Goal: Task Accomplishment & Management: Manage account settings

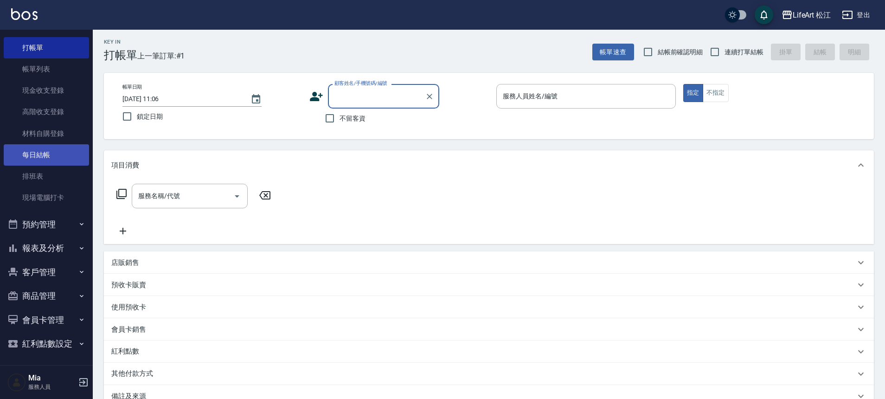
scroll to position [22, 0]
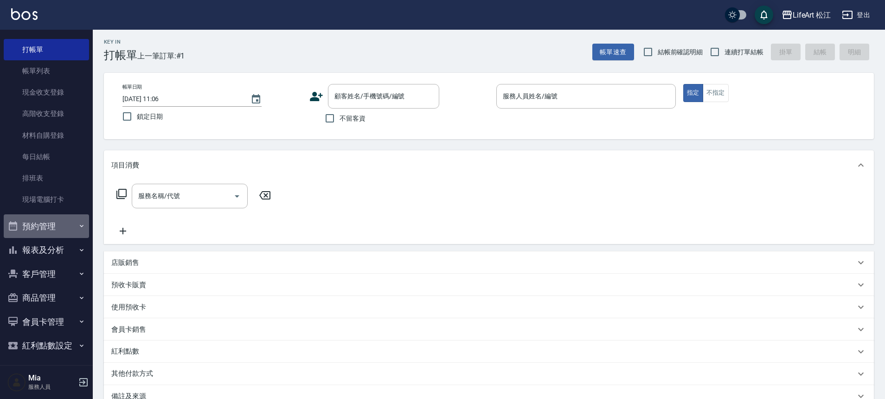
click at [58, 225] on button "預約管理" at bounding box center [46, 226] width 85 height 24
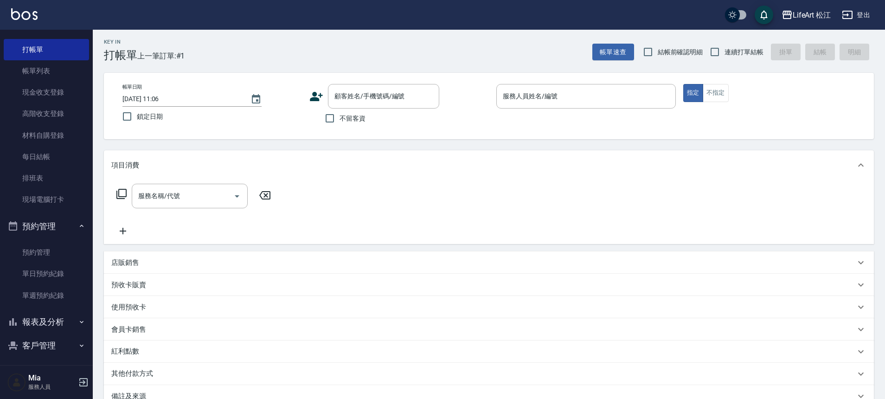
click at [51, 222] on button "預約管理" at bounding box center [46, 226] width 85 height 24
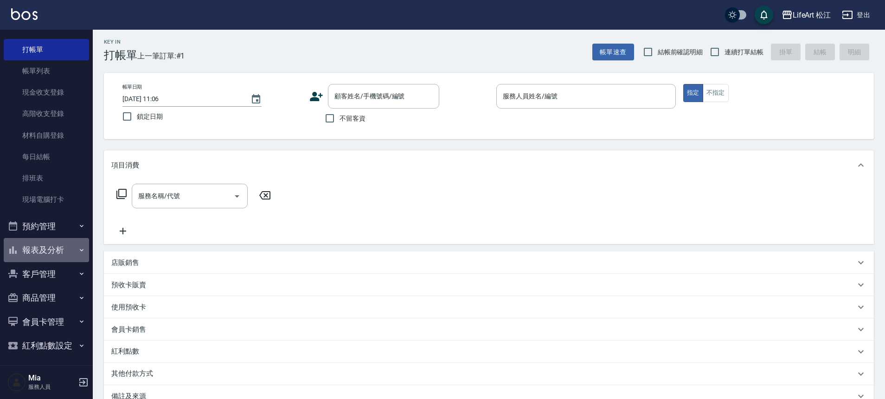
click at [52, 257] on button "報表及分析" at bounding box center [46, 250] width 85 height 24
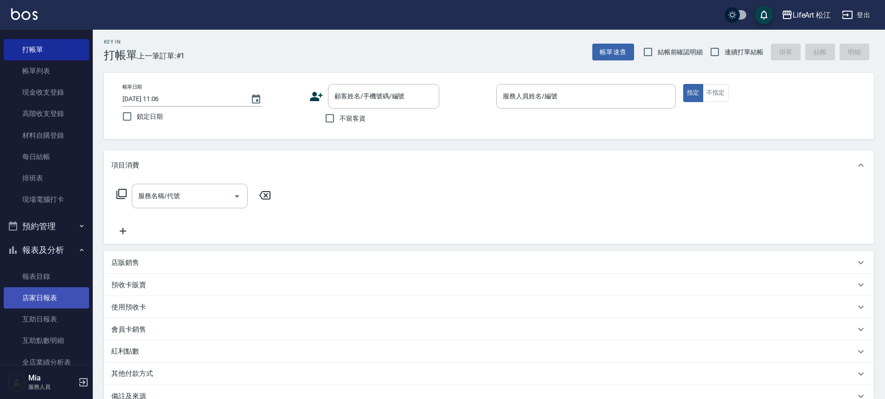
click at [59, 298] on link "店家日報表" at bounding box center [46, 297] width 85 height 21
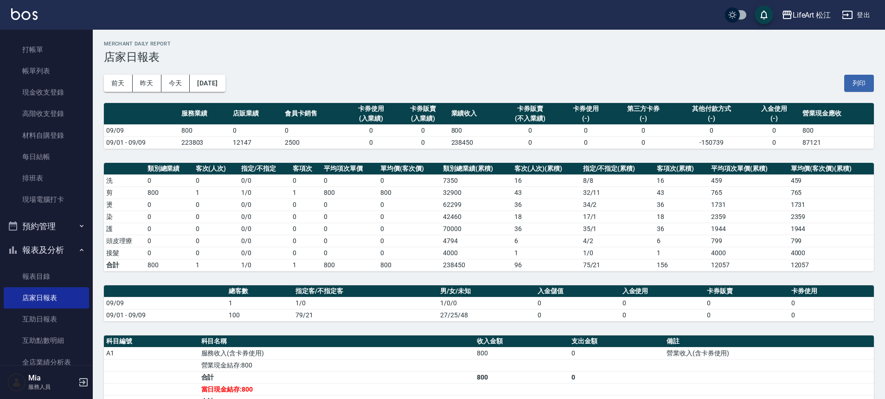
click at [232, 72] on div "[DATE] [DATE] [DATE] [DATE] 列印" at bounding box center [489, 83] width 770 height 39
click at [225, 79] on button "[DATE]" at bounding box center [207, 83] width 35 height 17
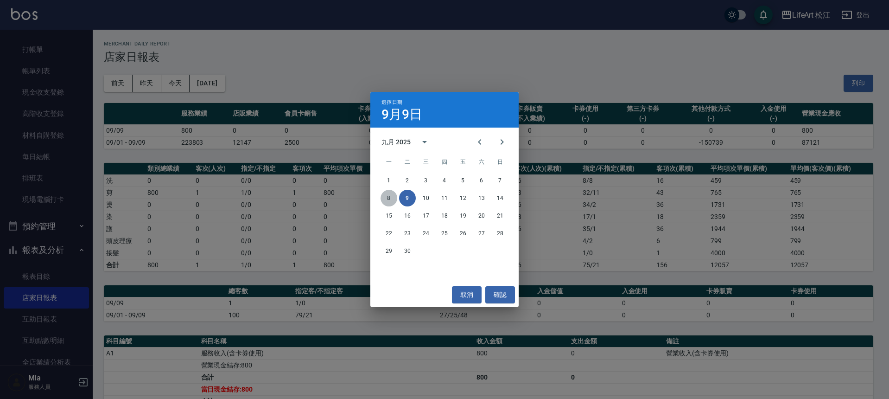
click at [395, 197] on button "8" at bounding box center [389, 198] width 17 height 17
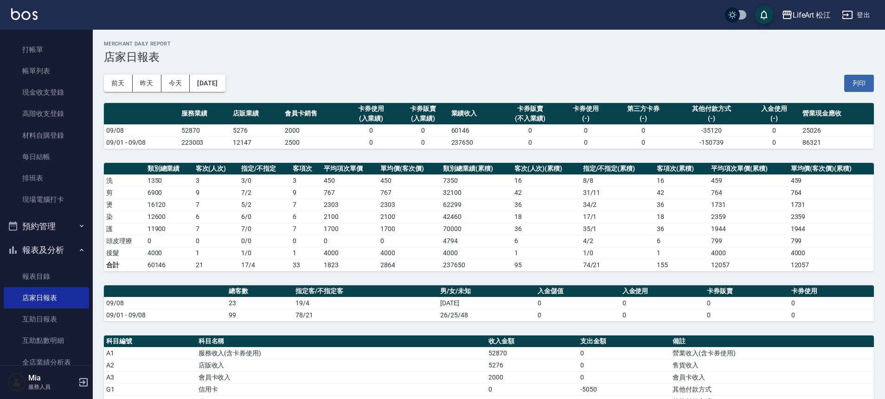
scroll to position [187, 0]
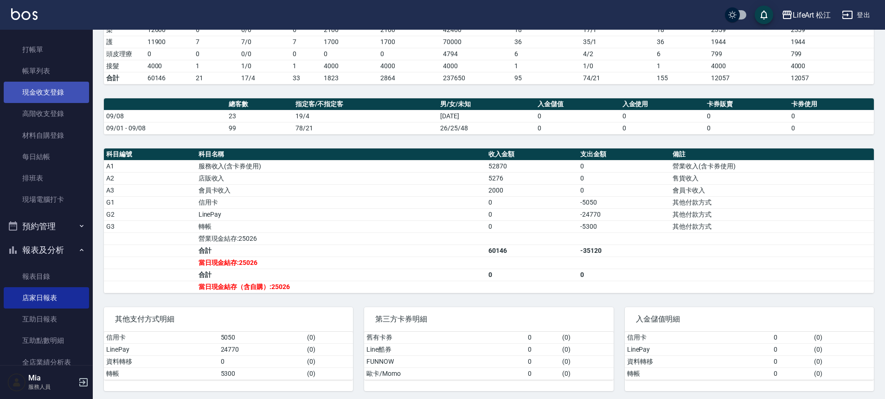
click at [58, 92] on link "現金收支登錄" at bounding box center [46, 92] width 85 height 21
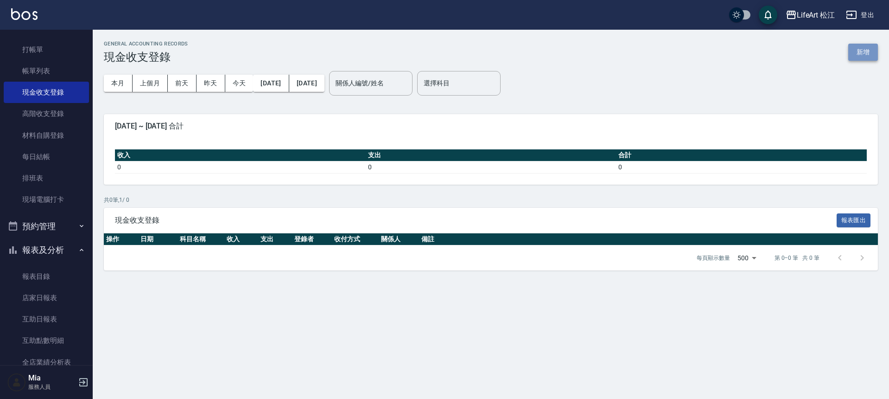
click at [872, 52] on button "新增" at bounding box center [864, 52] width 30 height 17
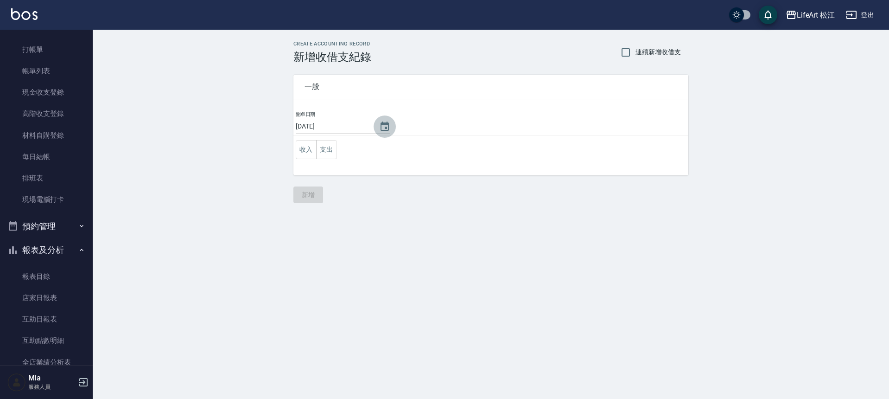
click at [383, 128] on icon "Choose date, selected date is 2025-09-09" at bounding box center [384, 126] width 11 height 11
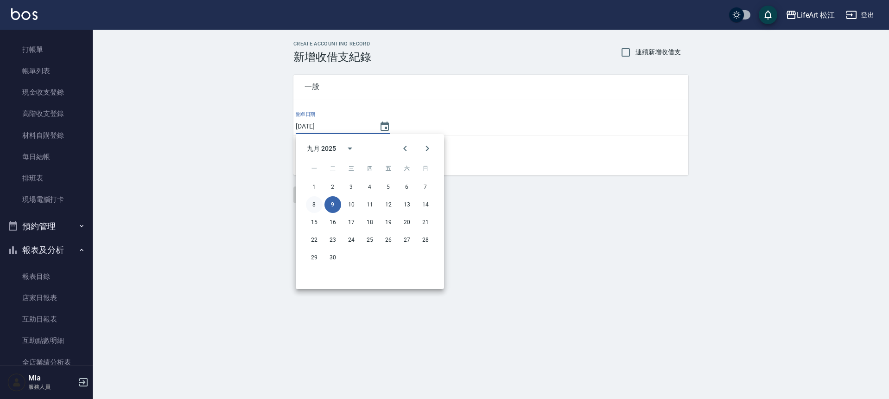
click at [316, 203] on button "8" at bounding box center [314, 204] width 17 height 17
type input "[DATE]"
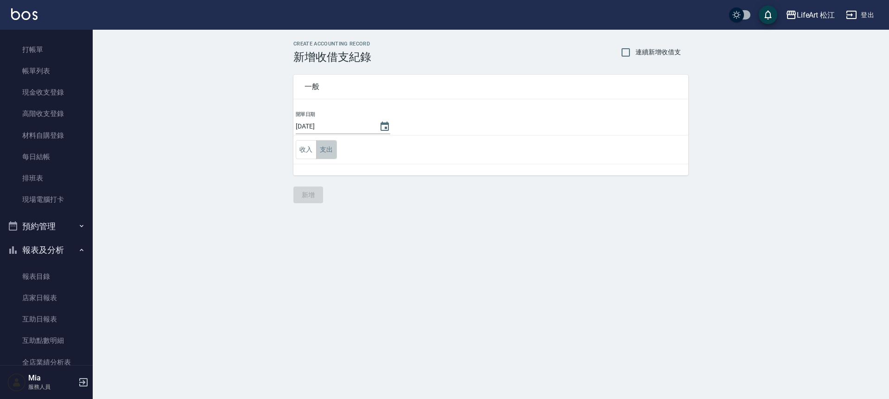
click at [325, 152] on button "支出" at bounding box center [326, 149] width 21 height 19
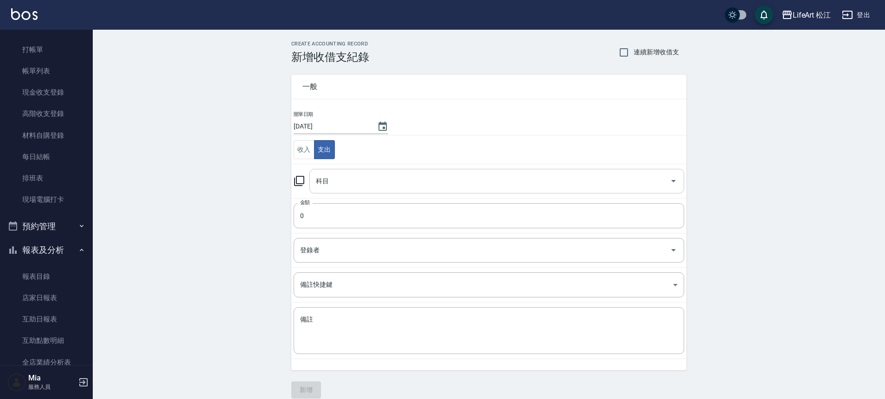
click at [336, 181] on input "科目" at bounding box center [490, 181] width 352 height 16
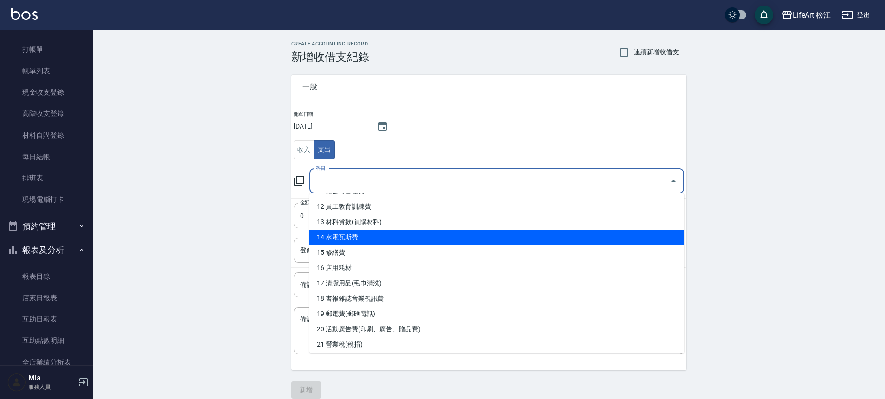
scroll to position [183, 0]
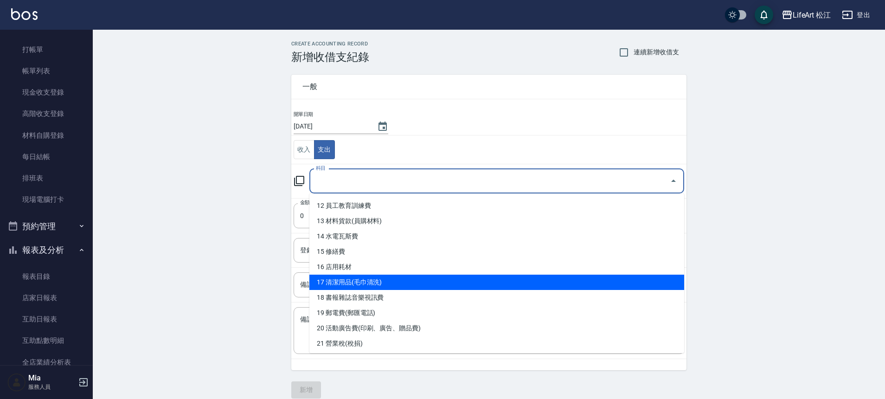
click at [430, 282] on li "17 清潔用品(毛巾清洗)" at bounding box center [496, 282] width 375 height 15
type input "17 清潔用品(毛巾清洗)"
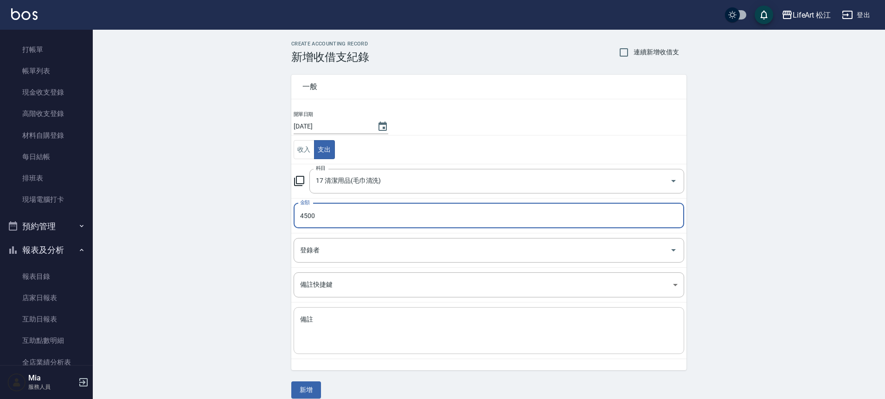
type input "4500"
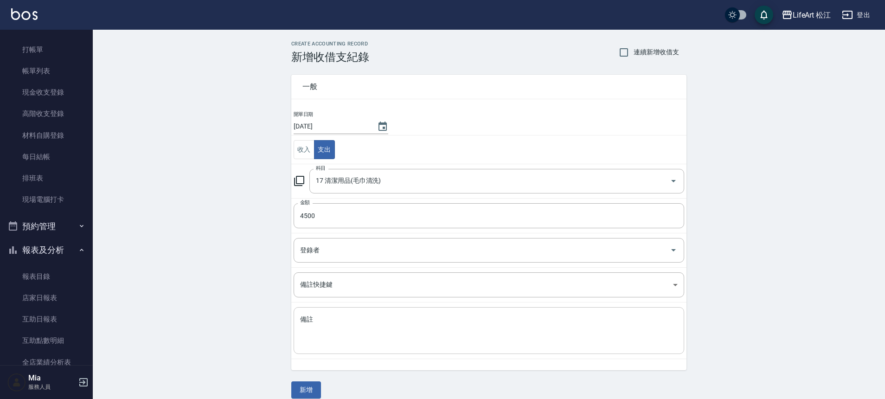
click at [332, 314] on div "x 備註" at bounding box center [489, 330] width 390 height 47
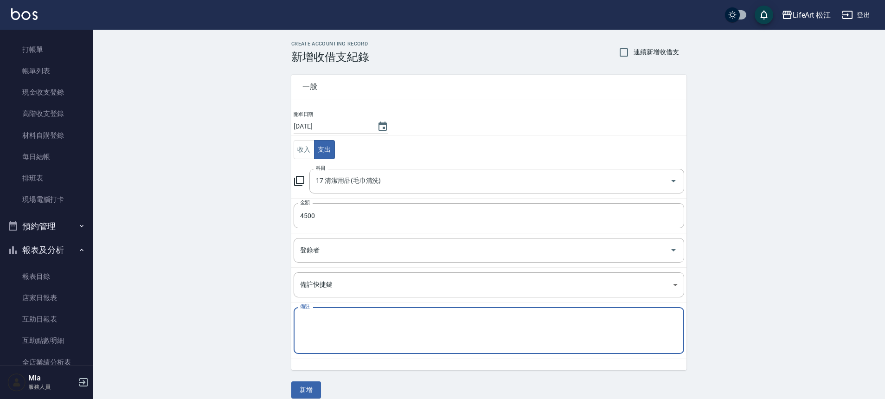
type textarea "a"
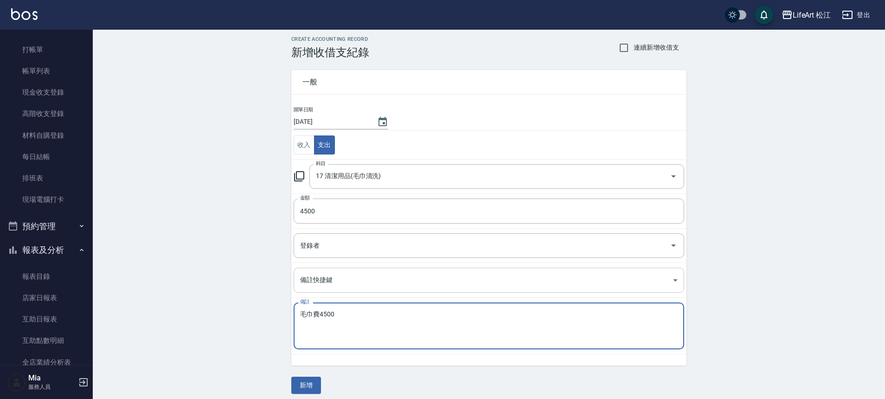
scroll to position [11, 0]
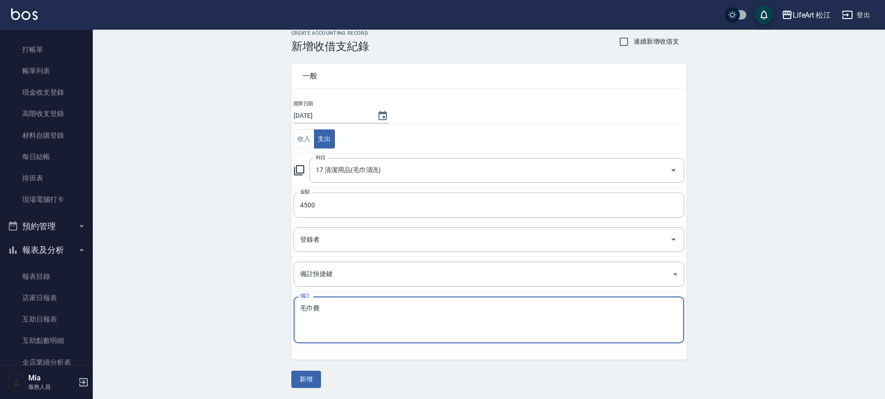
type textarea "毛巾費"
drag, startPoint x: 242, startPoint y: 343, endPoint x: 258, endPoint y: 359, distance: 23.0
click at [242, 343] on div "CREATE ACCOUNTING RECORD 新增收借支紀錄 連續新增收借支 一般 開單日期 [DATE] 收入 支出 科目 17 清潔用品(毛巾清洗) …" at bounding box center [489, 209] width 792 height 380
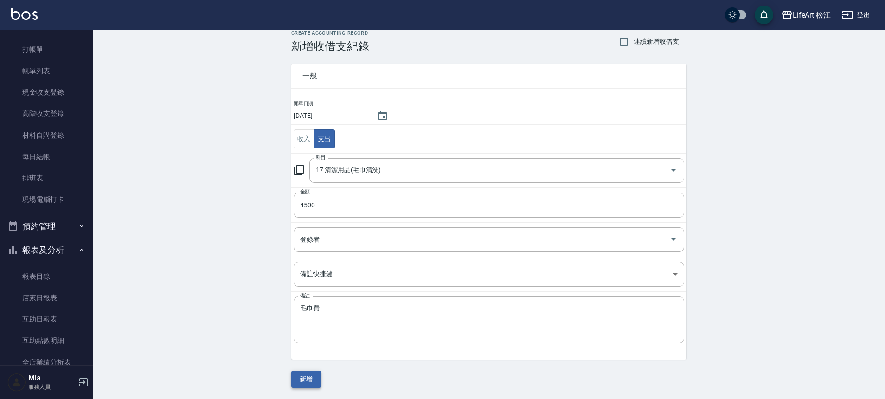
click at [303, 382] on button "新增" at bounding box center [306, 379] width 30 height 17
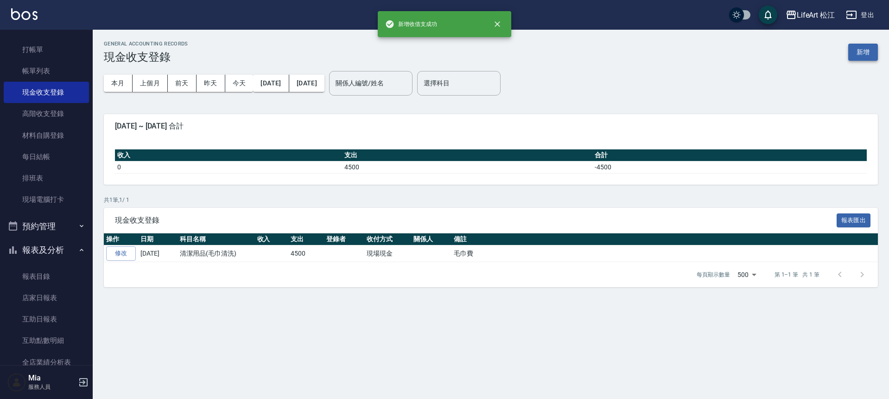
click at [857, 51] on button "新增" at bounding box center [864, 52] width 30 height 17
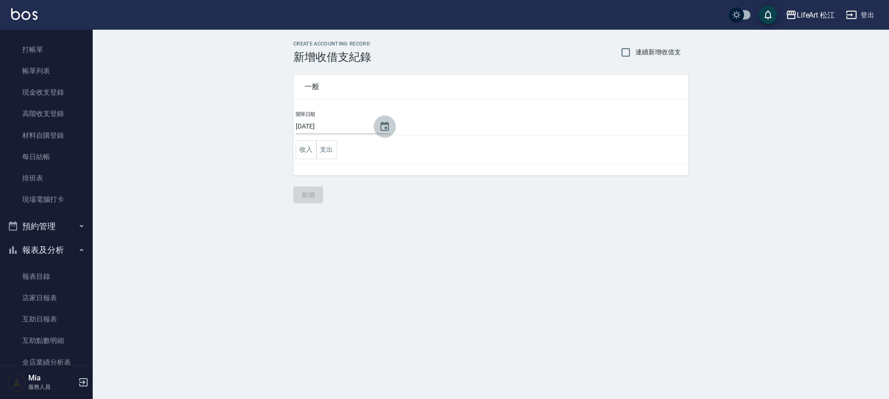
click at [379, 130] on icon "Choose date, selected date is 2025-09-09" at bounding box center [384, 126] width 11 height 11
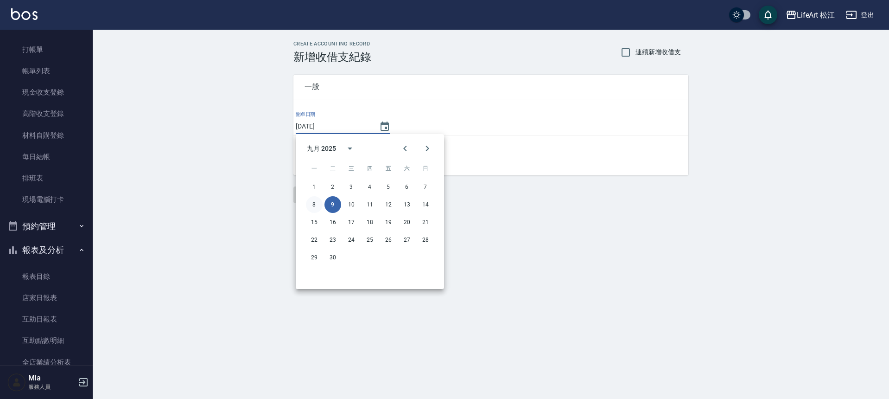
click at [315, 203] on button "8" at bounding box center [314, 204] width 17 height 17
type input "[DATE]"
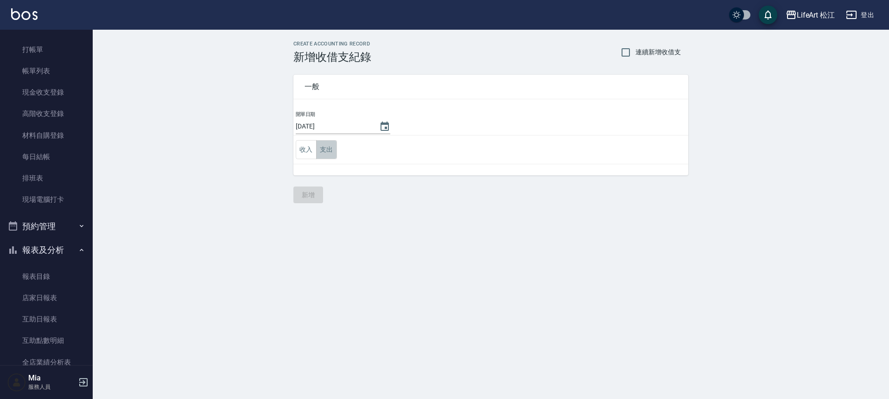
click at [326, 155] on button "支出" at bounding box center [326, 149] width 21 height 19
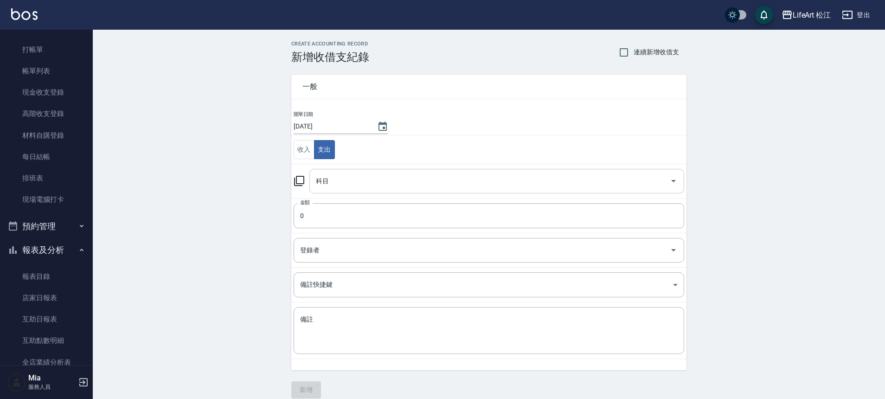
click at [327, 180] on input "科目" at bounding box center [490, 181] width 352 height 16
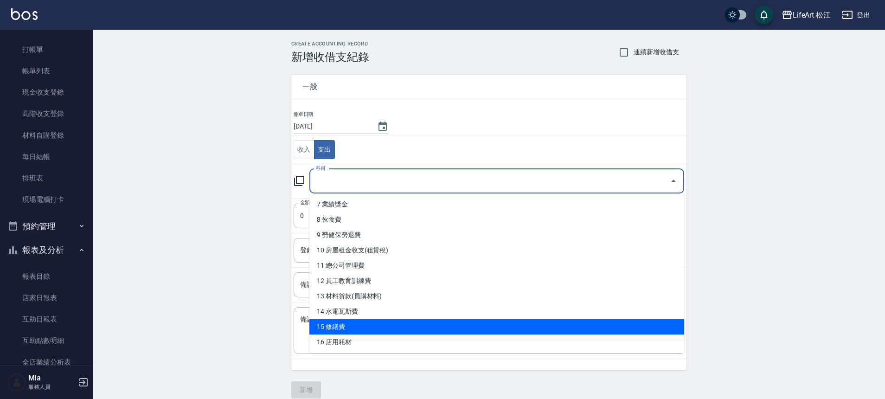
scroll to position [133, 0]
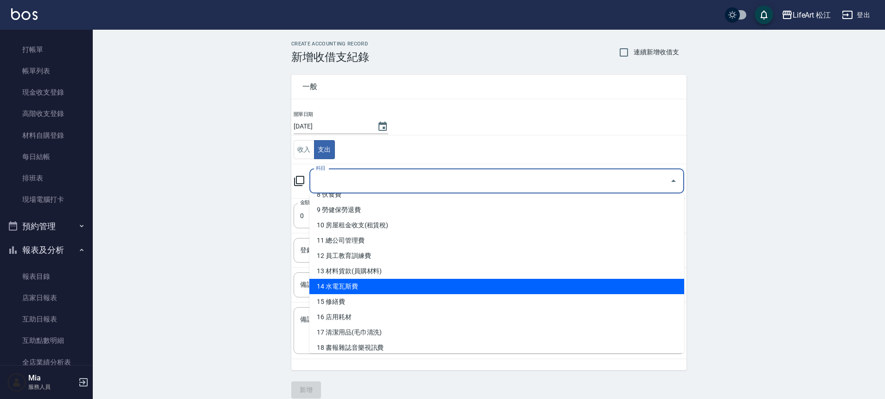
click at [365, 288] on li "14 水電瓦斯費" at bounding box center [496, 286] width 375 height 15
type input "14 水電瓦斯費"
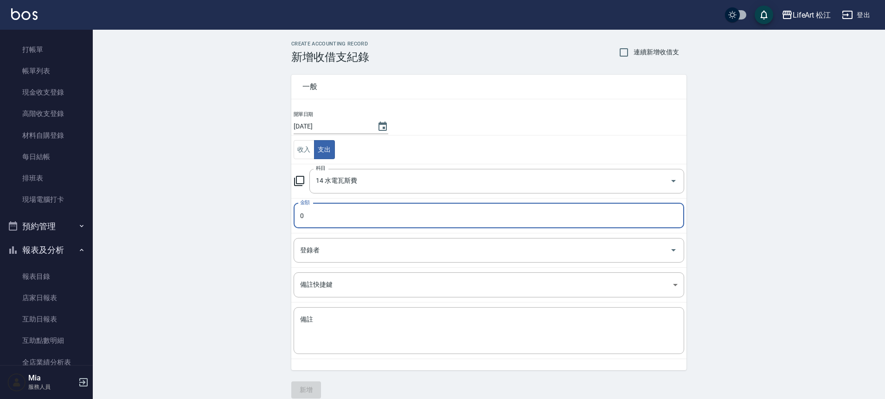
click at [332, 213] on input "0" at bounding box center [489, 215] width 390 height 25
click at [331, 212] on input "0" at bounding box center [489, 215] width 390 height 25
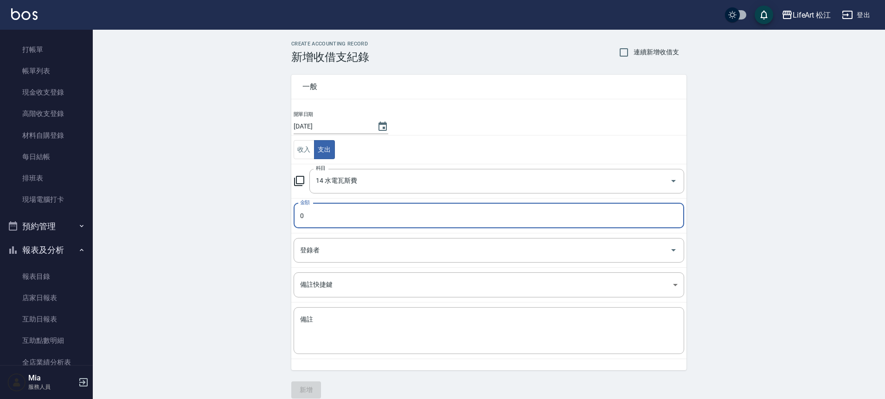
drag, startPoint x: 300, startPoint y: 217, endPoint x: 307, endPoint y: 216, distance: 7.5
click at [307, 216] on input "0" at bounding box center [489, 215] width 390 height 25
type input "18723"
click at [347, 236] on td "登錄者 登錄者" at bounding box center [488, 250] width 395 height 34
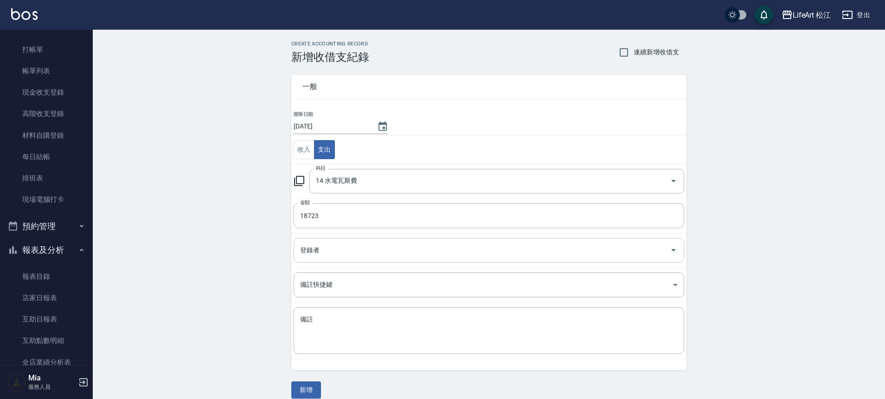
click at [348, 243] on input "登錄者" at bounding box center [482, 250] width 368 height 16
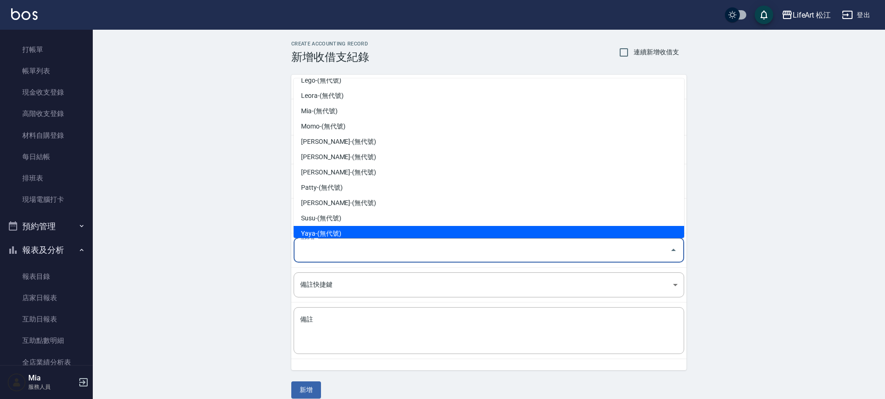
scroll to position [123, 0]
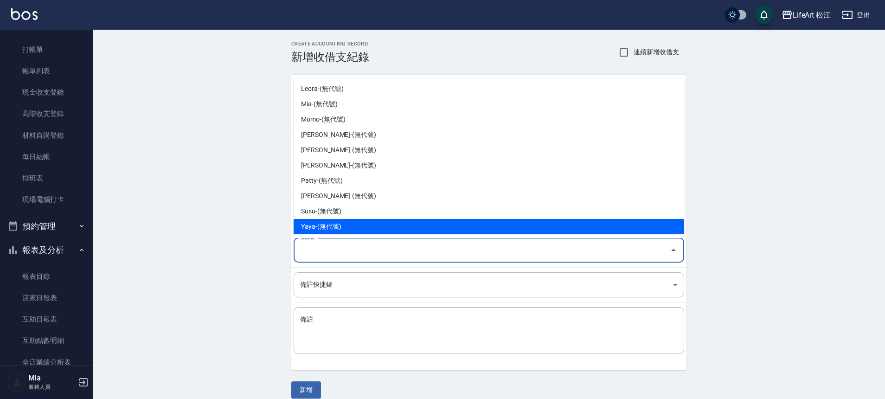
click at [355, 222] on li "Yaya-(無代號)" at bounding box center [489, 226] width 390 height 15
type input "Yaya-(無代號)"
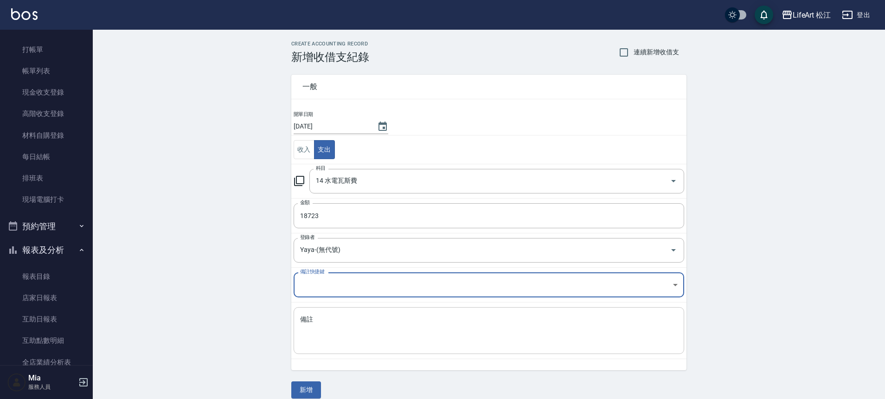
click at [350, 329] on textarea "備註" at bounding box center [489, 331] width 378 height 32
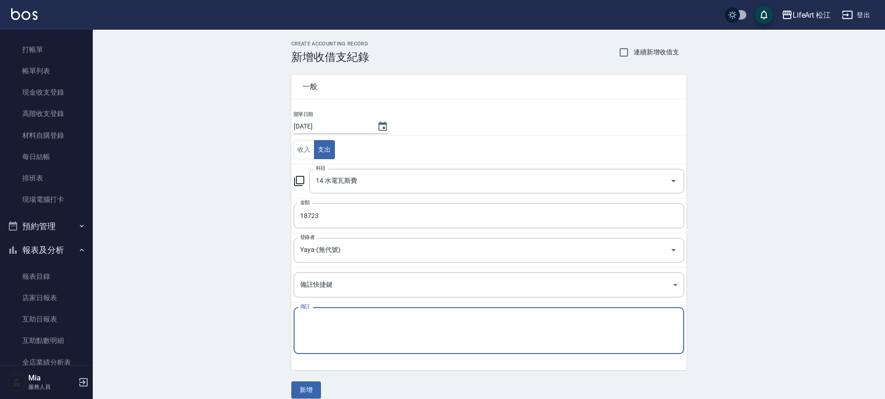
type textarea "2"
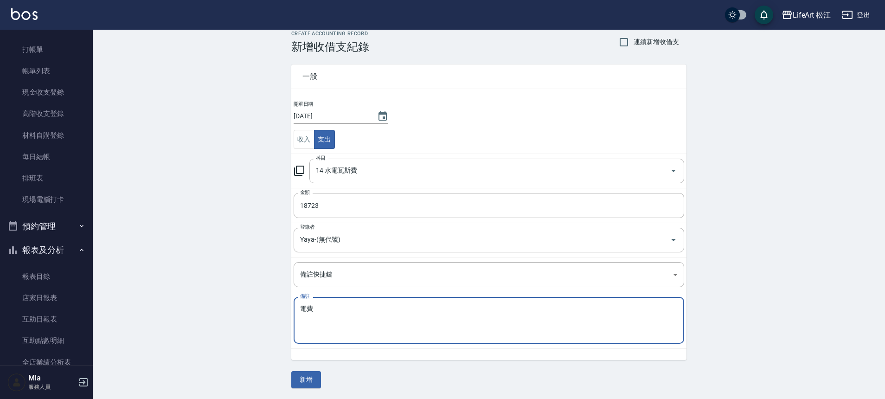
scroll to position [11, 0]
type textarea "電費"
click at [316, 378] on button "新增" at bounding box center [306, 379] width 30 height 17
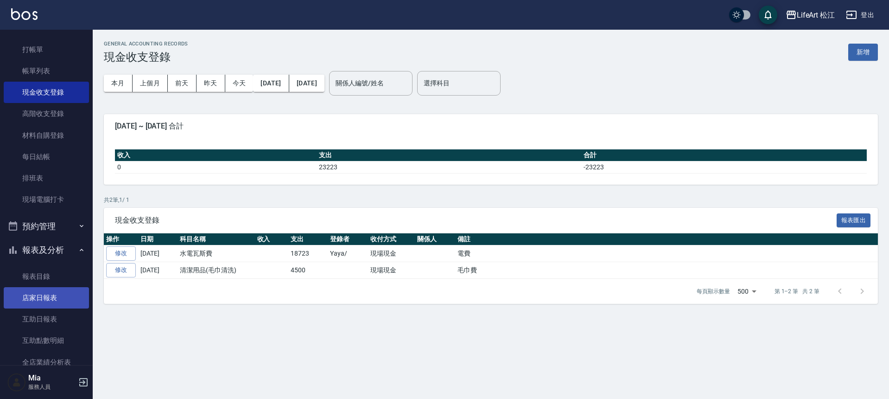
click at [65, 302] on link "店家日報表" at bounding box center [46, 297] width 85 height 21
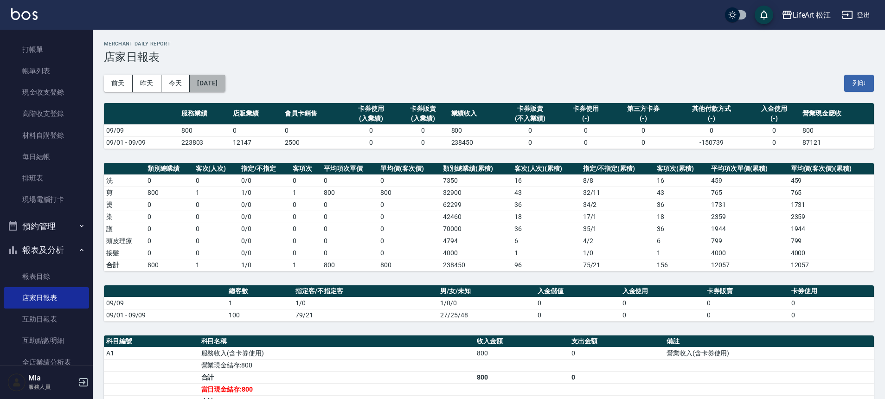
click at [210, 82] on button "[DATE]" at bounding box center [207, 83] width 35 height 17
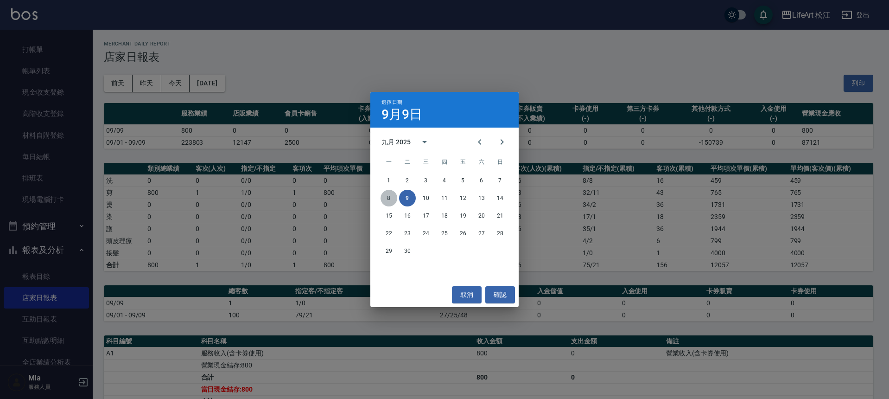
click at [393, 199] on button "8" at bounding box center [389, 198] width 17 height 17
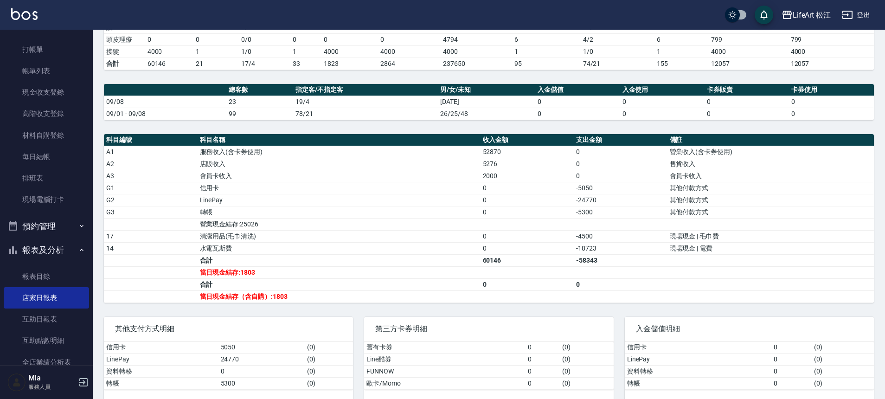
scroll to position [214, 0]
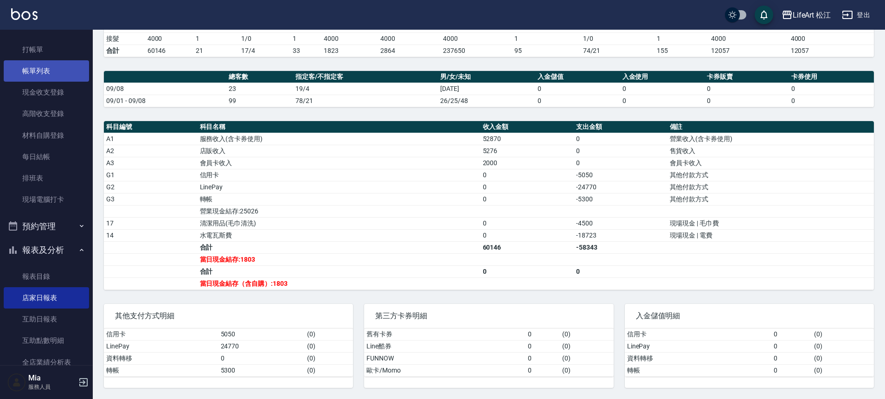
click at [53, 64] on link "帳單列表" at bounding box center [46, 70] width 85 height 21
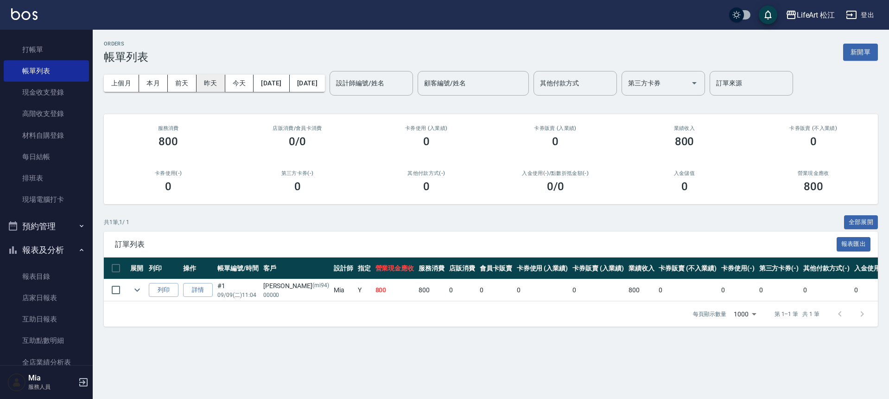
click at [209, 83] on button "昨天" at bounding box center [211, 83] width 29 height 17
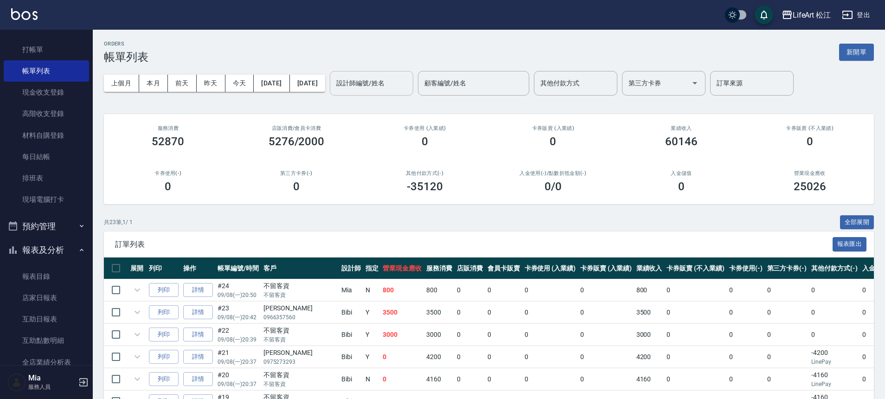
click at [388, 83] on div "設計師編號/姓名 設計師編號/姓名" at bounding box center [371, 83] width 83 height 25
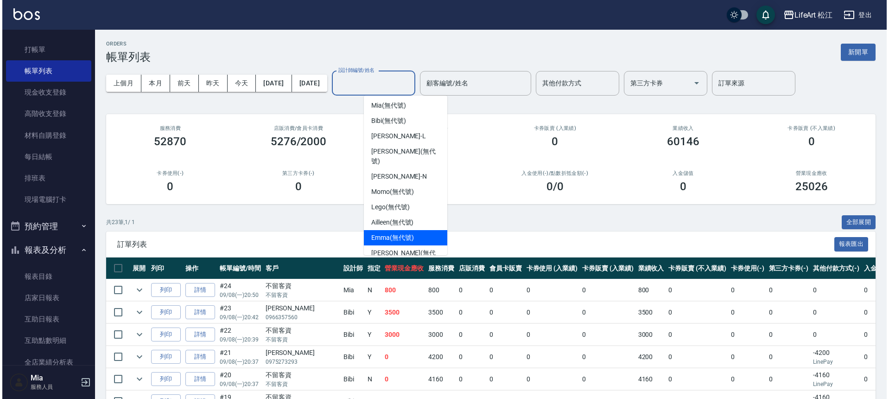
scroll to position [59, 0]
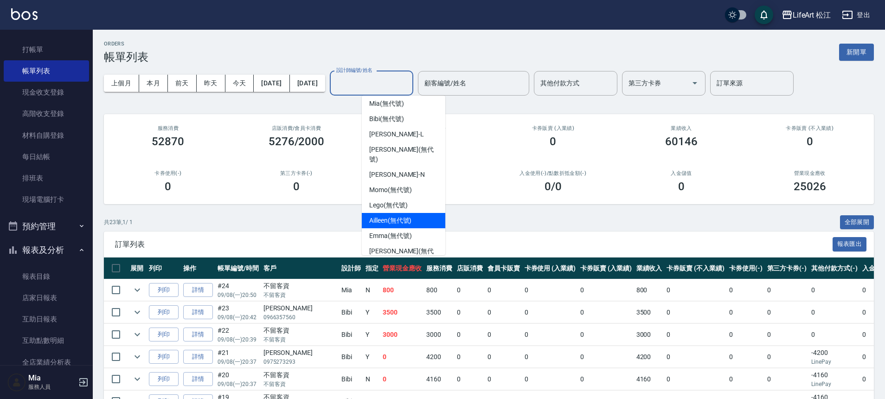
click at [408, 216] on span "Ailleen (無代號)" at bounding box center [390, 221] width 42 height 10
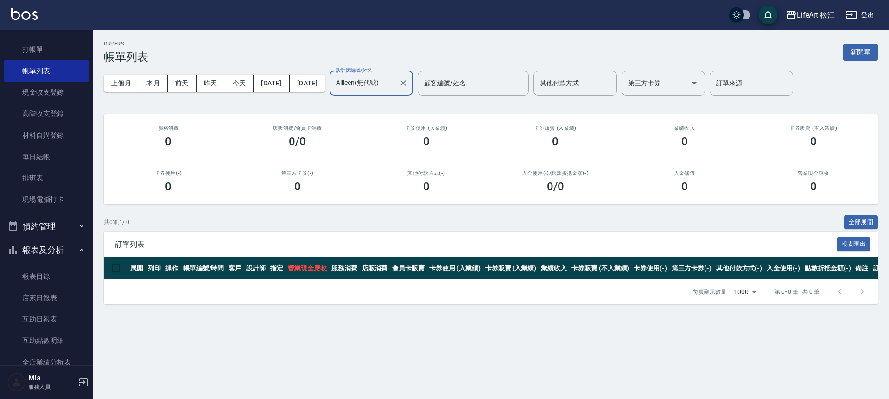
click at [395, 77] on input "Ailleen(無代號)" at bounding box center [364, 83] width 61 height 16
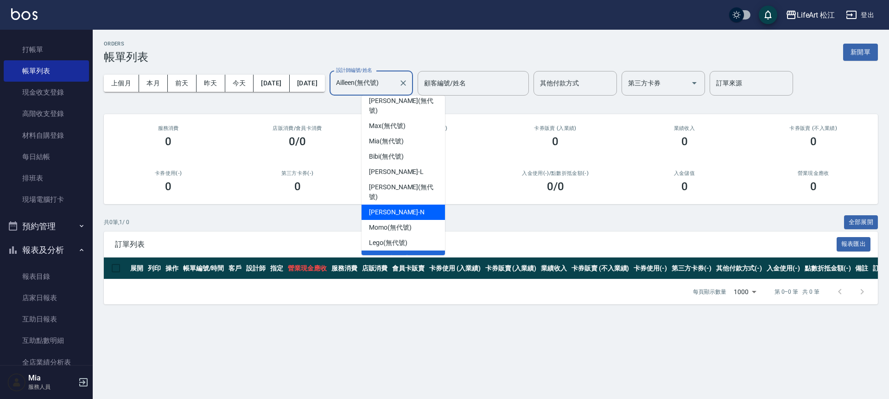
scroll to position [27, 0]
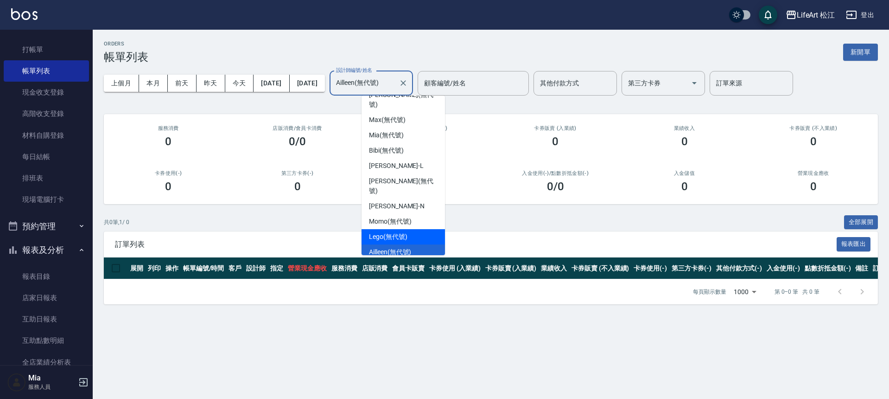
click at [421, 229] on div "Lego (無代號)" at bounding box center [403, 236] width 83 height 15
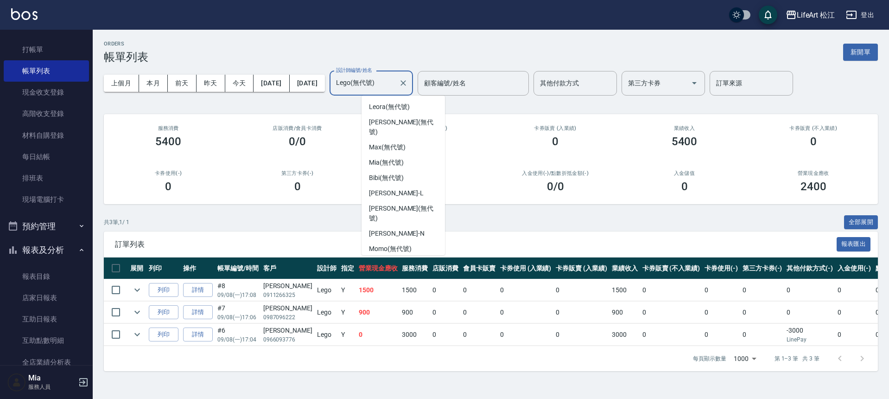
click at [395, 79] on input "Lego(無代號)" at bounding box center [364, 83] width 61 height 16
click at [413, 153] on div "Mia (無代號)" at bounding box center [403, 160] width 83 height 15
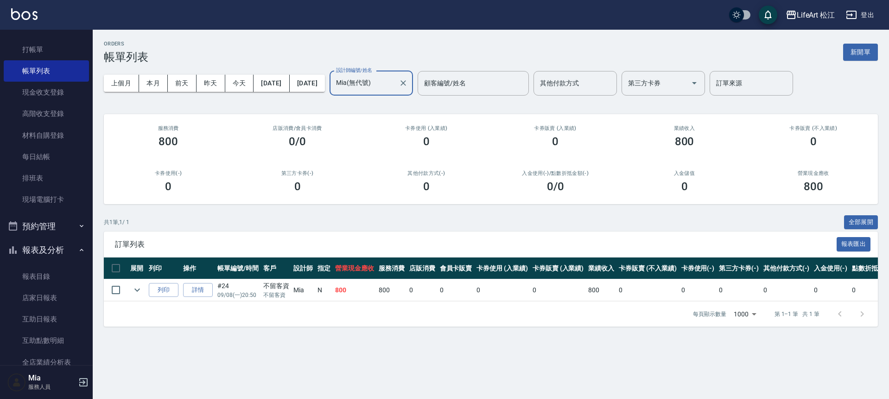
click at [413, 95] on div "[PERSON_NAME](無代號) 設計師編號/姓名" at bounding box center [371, 83] width 83 height 25
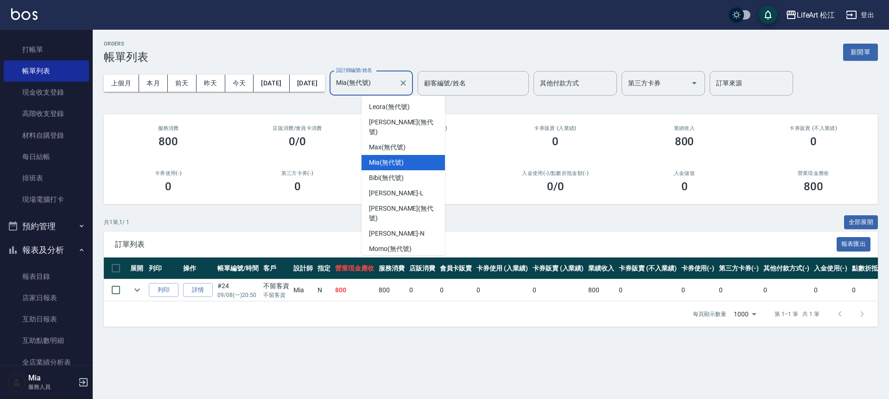
scroll to position [73, 0]
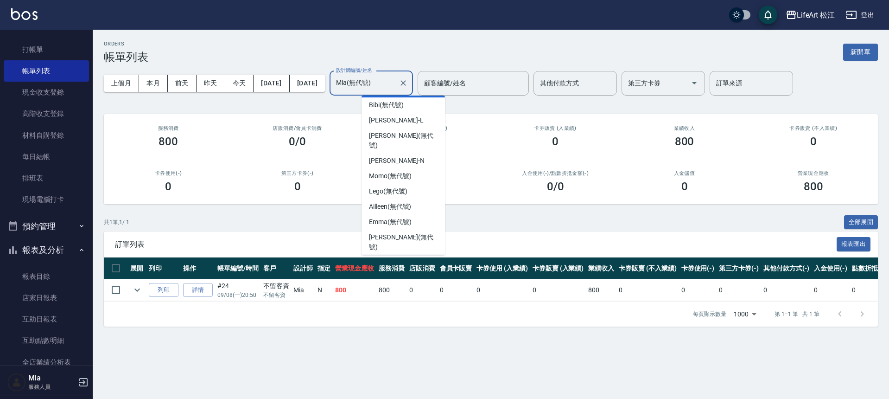
click at [418, 255] on div "Yaya (無代號)" at bounding box center [403, 262] width 83 height 15
type input "Yaya(無代號)"
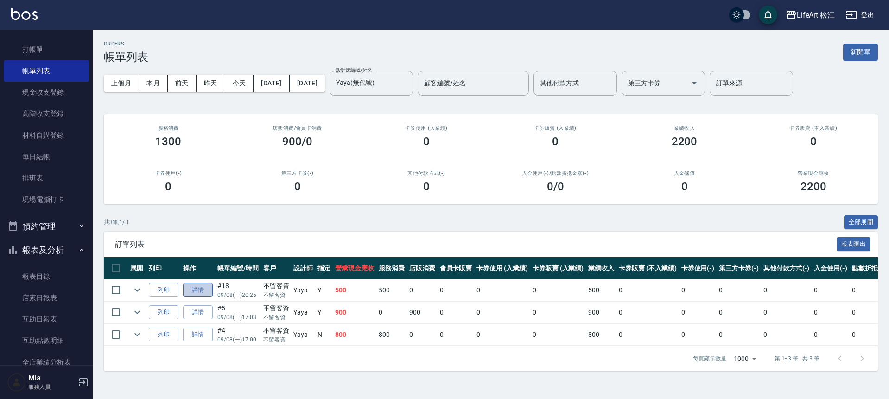
click at [205, 292] on link "詳情" at bounding box center [198, 290] width 30 height 14
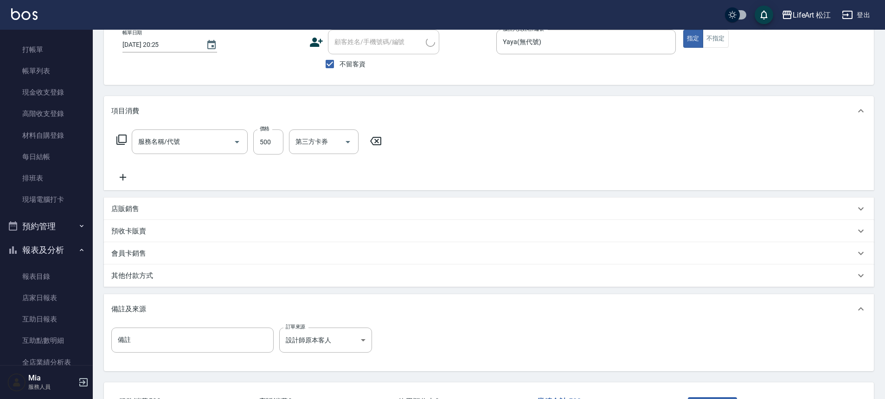
type input "[DATE] 20:25"
checkbox input "true"
type input "Yaya(無代號)"
type input "設計師原本客人"
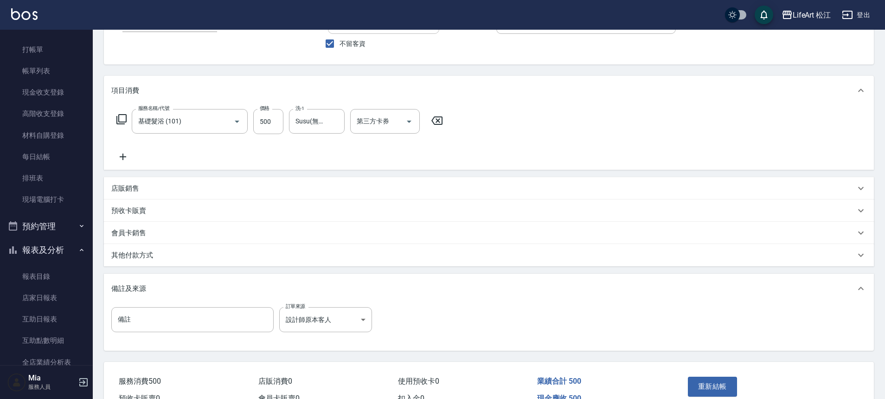
type input "基礎髮浴 (101)"
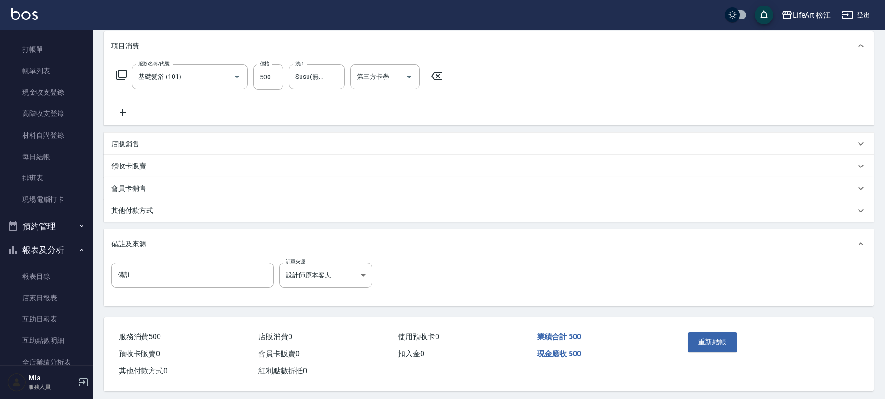
scroll to position [128, 0]
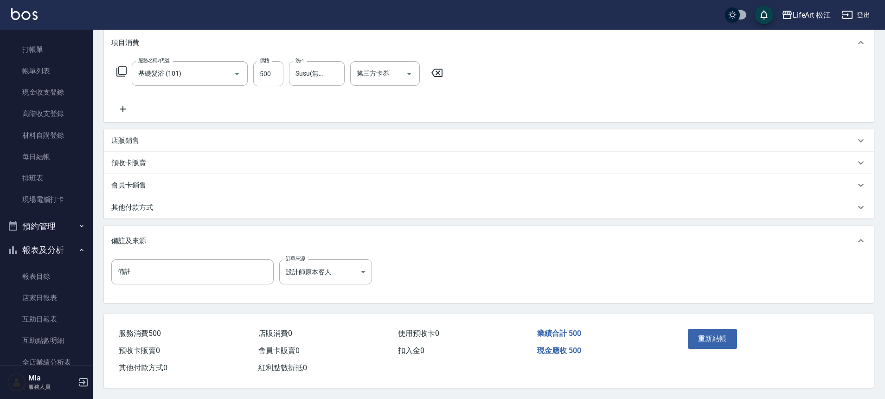
click at [155, 204] on div "其他付款方式" at bounding box center [483, 208] width 744 height 10
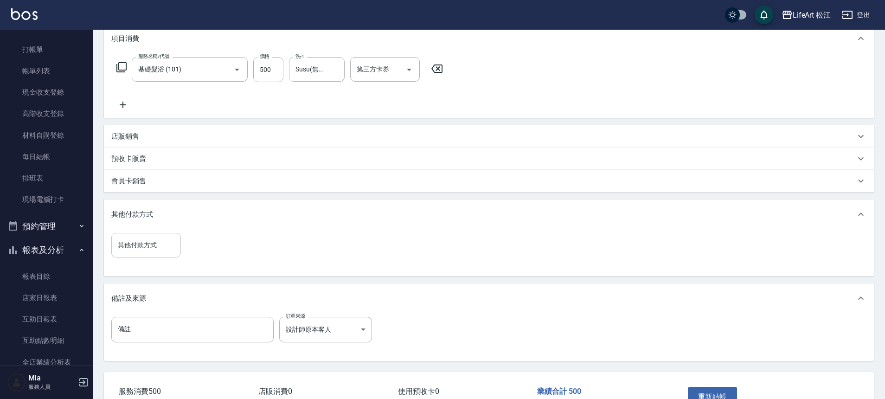
click at [152, 246] on input "其他付款方式" at bounding box center [145, 245] width 61 height 16
click at [149, 268] on span "轉帳" at bounding box center [146, 268] width 70 height 15
type input "轉帳"
click at [199, 244] on input "0" at bounding box center [221, 245] width 70 height 25
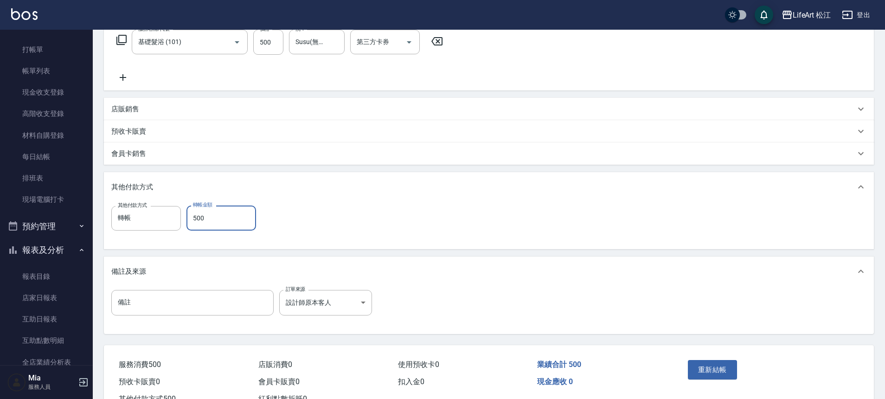
scroll to position [191, 0]
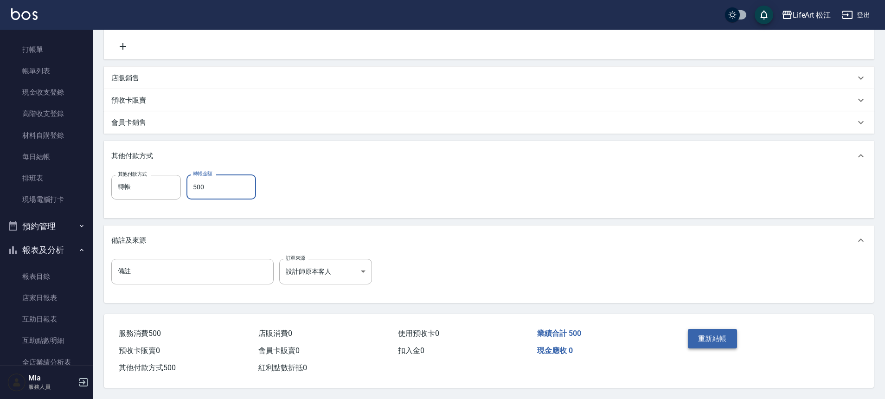
type input "500"
click at [717, 337] on button "重新結帳" at bounding box center [712, 338] width 49 height 19
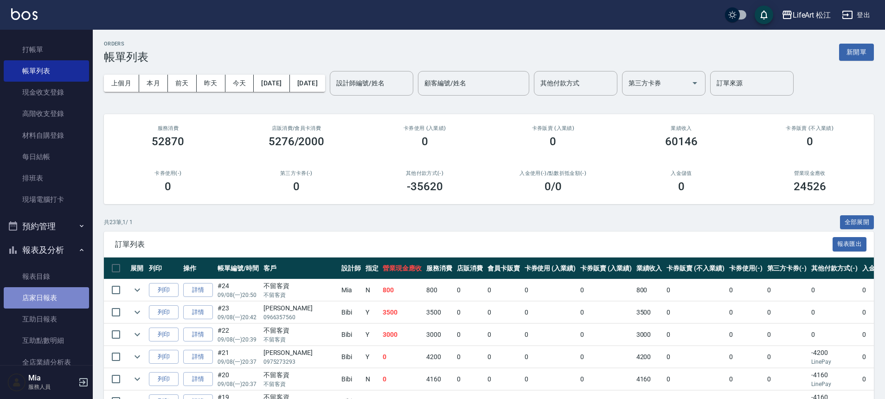
click at [58, 298] on link "店家日報表" at bounding box center [46, 297] width 85 height 21
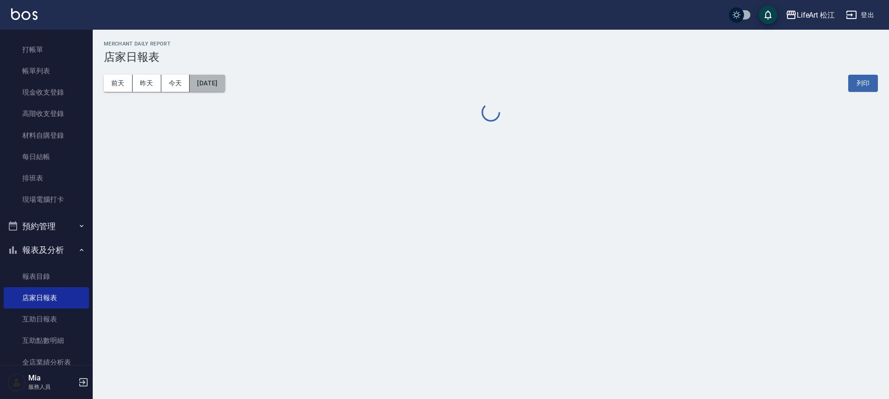
click at [218, 88] on button "[DATE]" at bounding box center [207, 83] width 35 height 17
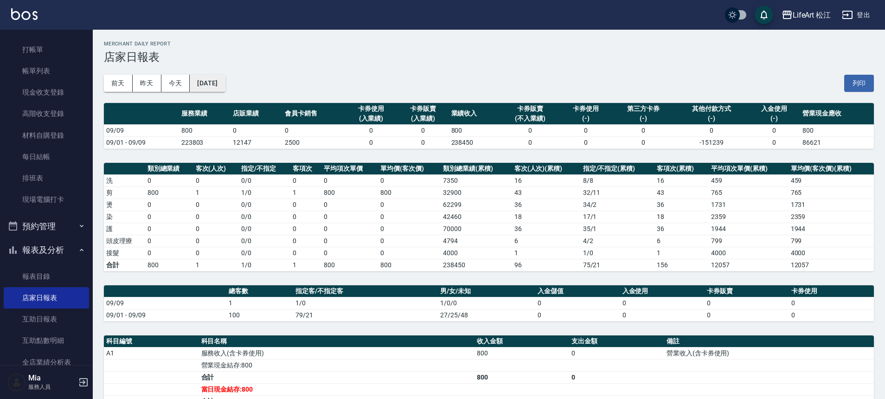
click at [219, 79] on button "[DATE]" at bounding box center [207, 83] width 35 height 17
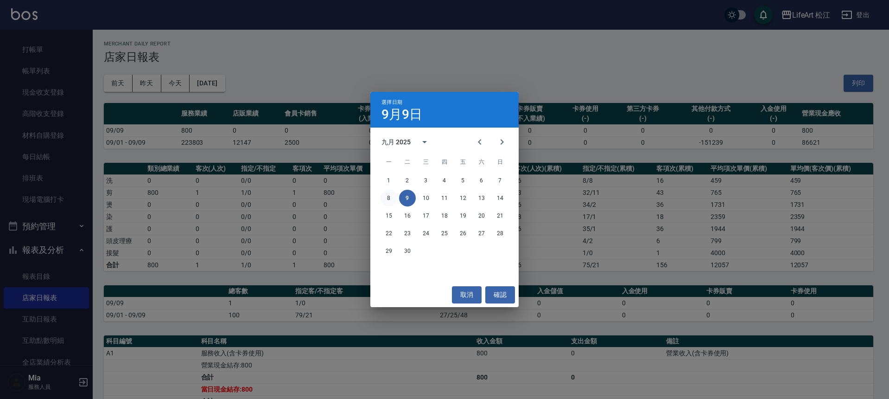
click at [387, 198] on button "8" at bounding box center [389, 198] width 17 height 17
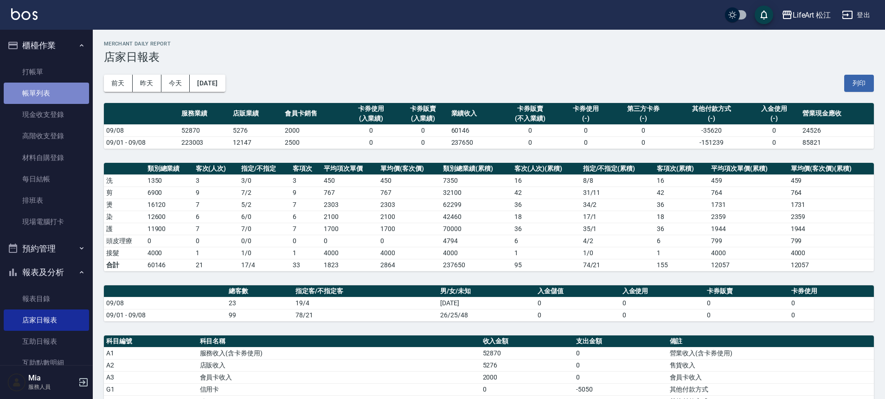
click at [59, 91] on link "帳單列表" at bounding box center [46, 93] width 85 height 21
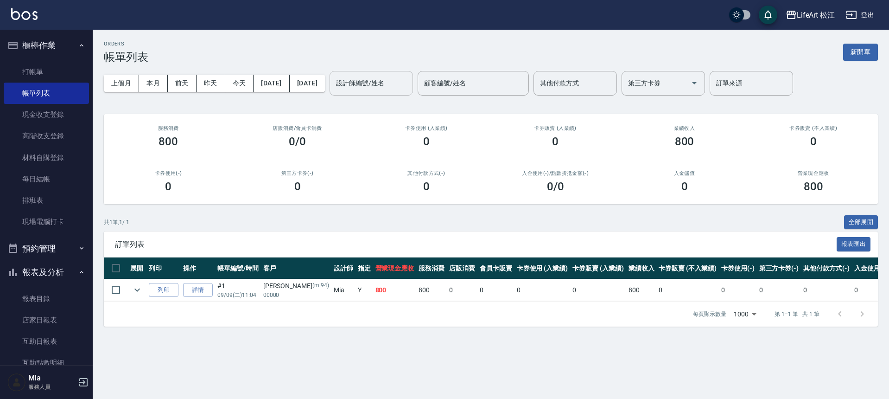
click at [391, 84] on input "設計師編號/姓名" at bounding box center [371, 83] width 75 height 16
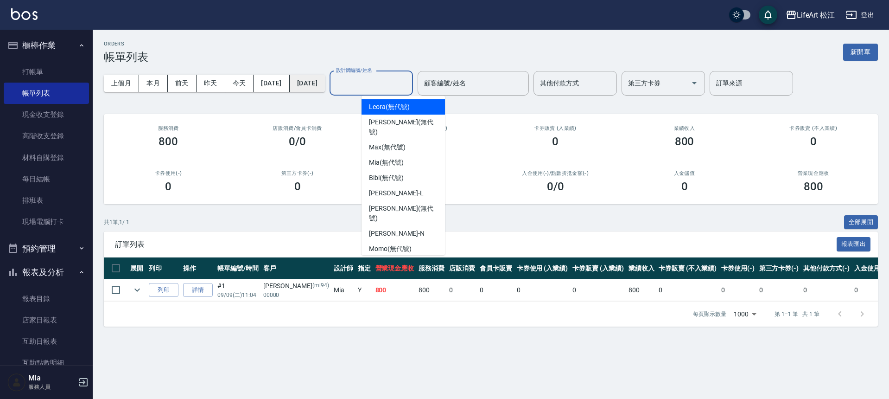
drag, startPoint x: 379, startPoint y: 66, endPoint x: 338, endPoint y: 77, distance: 42.2
click at [379, 66] on div "上個月 本月 [DATE] [DATE] [DATE] [DATE] [DATE] 設計師編號/姓名 設計師編號/姓名 顧客編號/姓名 顧客編號/姓名 其他付…" at bounding box center [491, 83] width 774 height 39
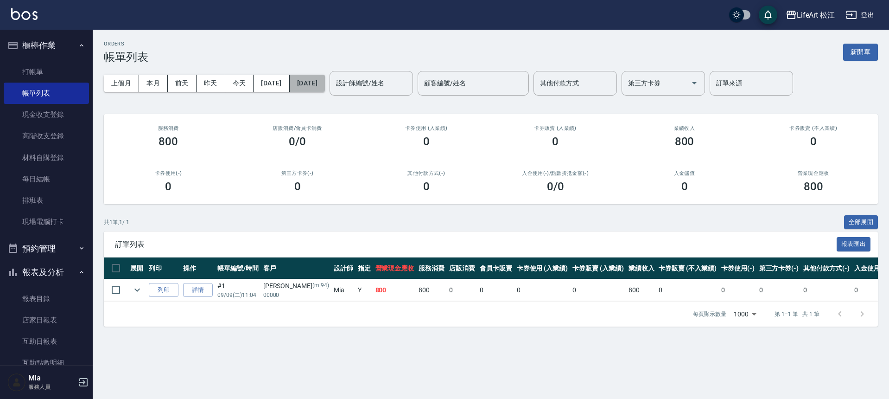
click at [307, 83] on button "[DATE]" at bounding box center [307, 83] width 35 height 17
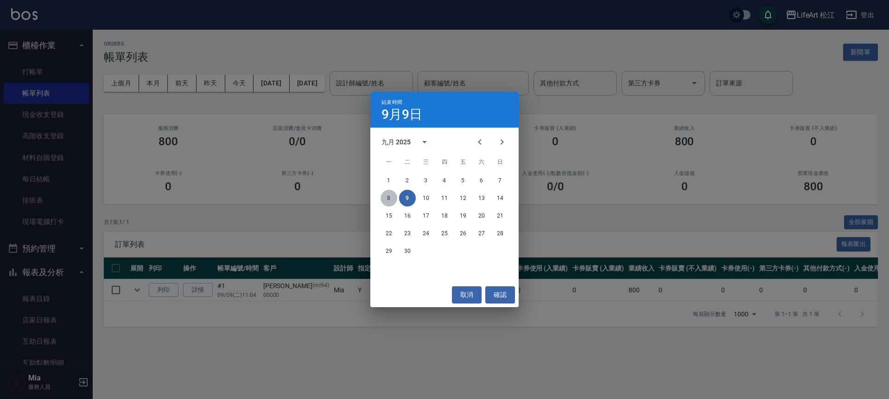
click at [385, 195] on button "8" at bounding box center [389, 198] width 17 height 17
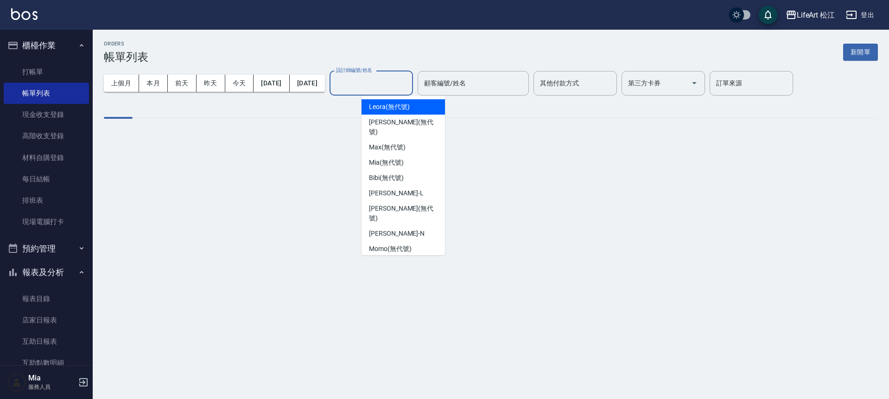
click at [395, 87] on input "設計師編號/姓名" at bounding box center [371, 83] width 75 height 16
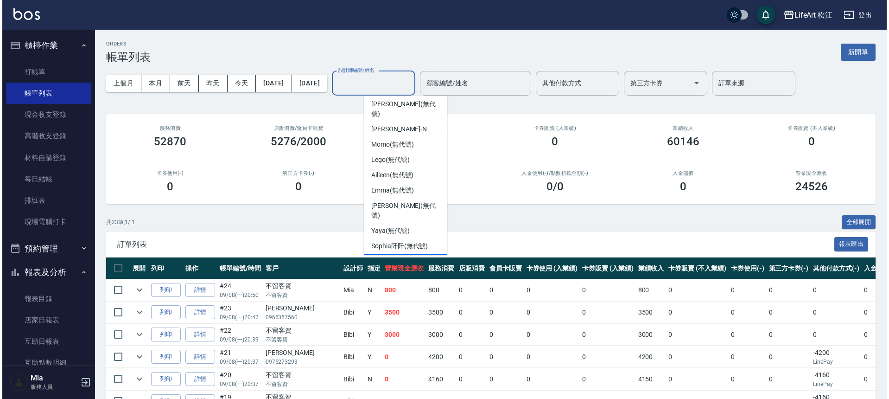
scroll to position [108, 0]
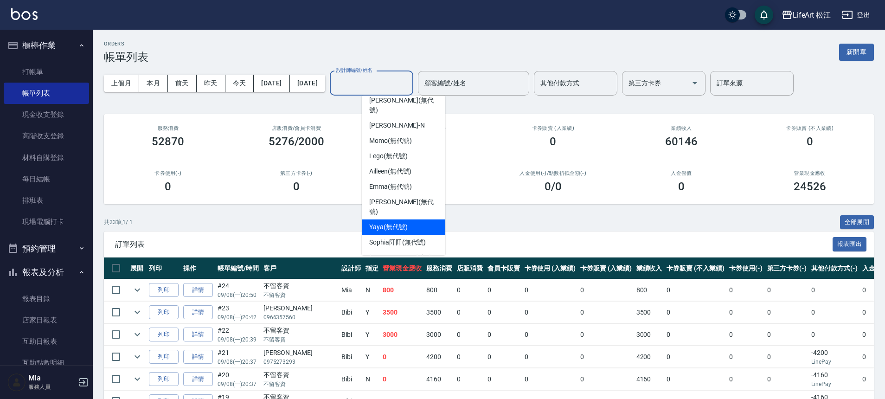
click at [416, 219] on div "Yaya (無代號)" at bounding box center [403, 226] width 83 height 15
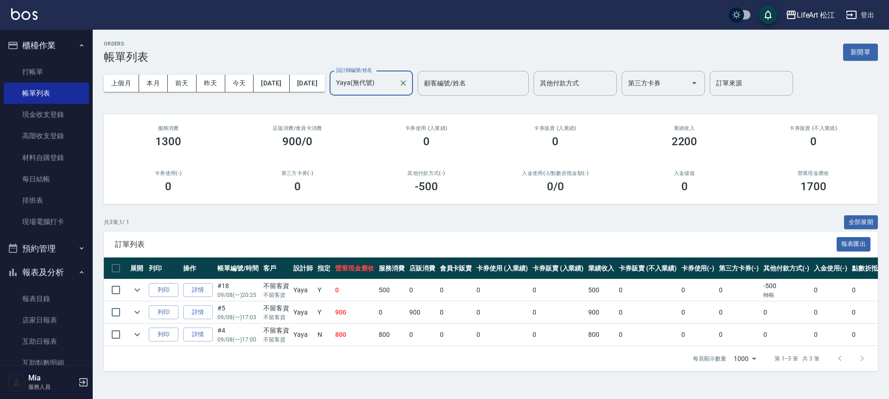
click at [413, 92] on div "Yaya(無代號) 設計師編號/姓名" at bounding box center [371, 83] width 83 height 25
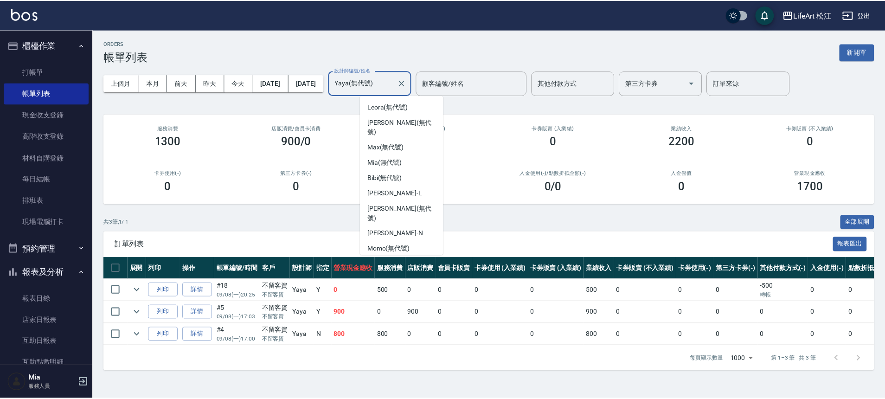
scroll to position [58, 0]
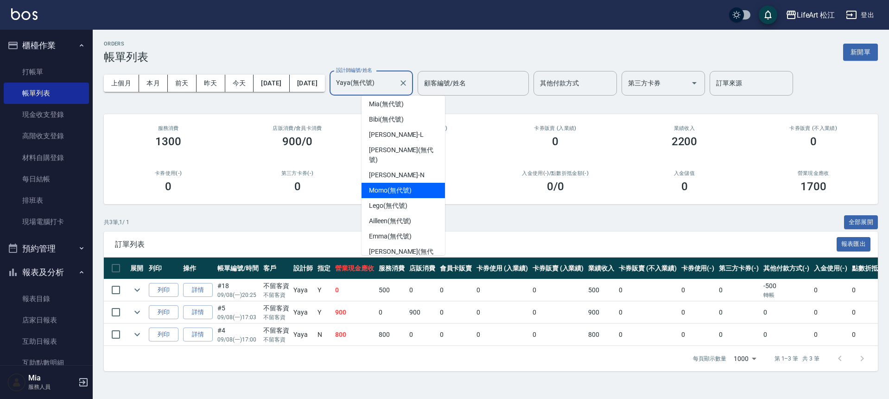
click at [410, 186] on span "Momo (無代號)" at bounding box center [390, 191] width 43 height 10
type input "Momo(無代號)"
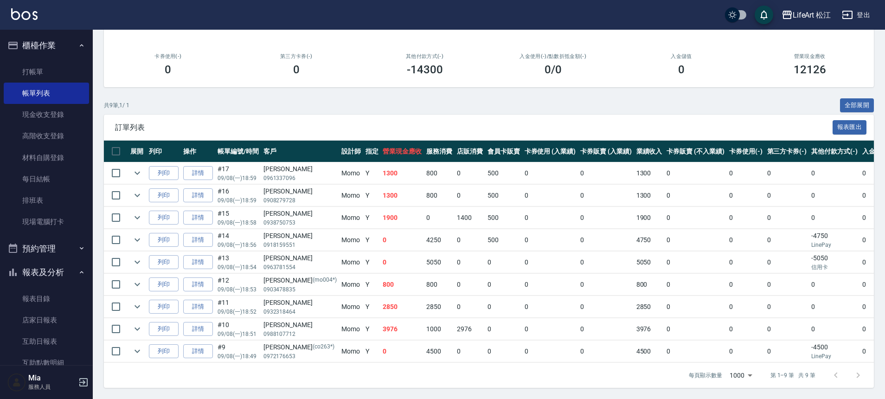
scroll to position [124, 0]
